Goal: Contribute content: Add original content to the website for others to see

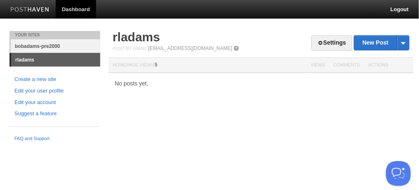
click at [49, 46] on link "bobadams-pre2000" at bounding box center [55, 46] width 89 height 14
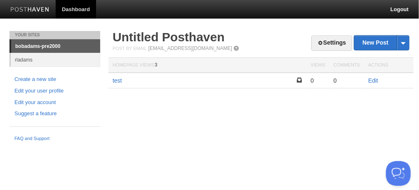
drag, startPoint x: 247, startPoint y: 37, endPoint x: 88, endPoint y: 19, distance: 160.5
click at [88, 19] on body "Dashboard Logout Your Sites bobadams-pre2000 rladams Create a new site Edit you…" at bounding box center [209, 72] width 419 height 145
click at [230, 33] on h2 "Untitled Posthaven" at bounding box center [260, 37] width 297 height 12
click at [285, 32] on h2 "Untitled Posthaven" at bounding box center [260, 37] width 297 height 12
click at [373, 81] on link "Edit" at bounding box center [373, 80] width 10 height 7
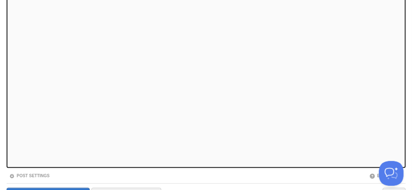
scroll to position [157, 0]
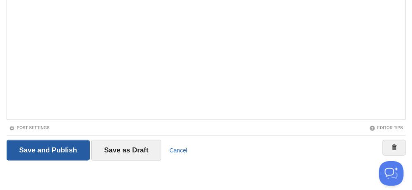
click at [47, 149] on input "Save and Publish" at bounding box center [49, 150] width 84 height 21
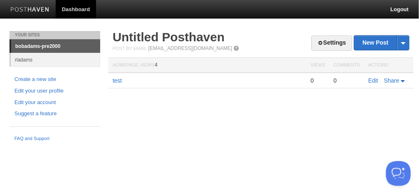
click at [69, 46] on link "bobadams-pre2000" at bounding box center [55, 46] width 89 height 13
click at [35, 40] on link "bobadams-pre2000" at bounding box center [55, 46] width 89 height 13
click at [188, 49] on link "[EMAIL_ADDRESS][DOMAIN_NAME]" at bounding box center [190, 48] width 84 height 6
click at [272, 103] on div "Settings New Post by Web by Email Untitled [GEOGRAPHIC_DATA] Post by Email [EMA…" at bounding box center [260, 72] width 309 height 82
click at [134, 37] on link "Untitled Posthaven" at bounding box center [168, 37] width 112 height 14
